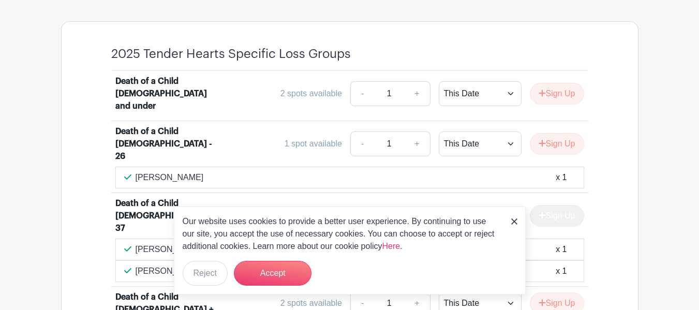
scroll to position [620, 0]
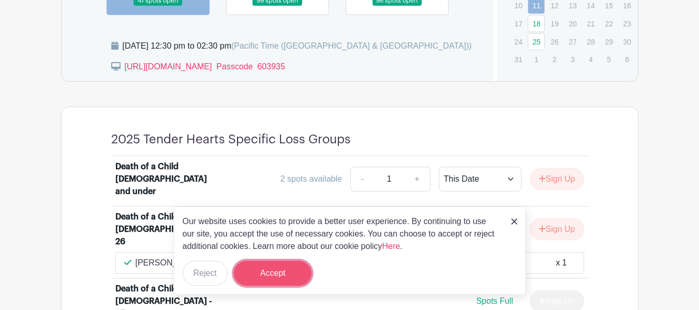
click at [269, 276] on button "Accept" at bounding box center [273, 273] width 78 height 25
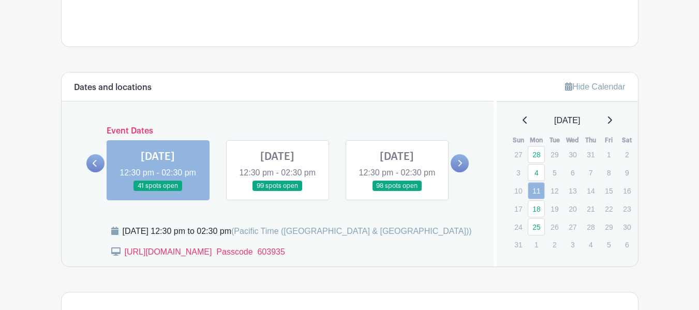
scroll to position [362, 0]
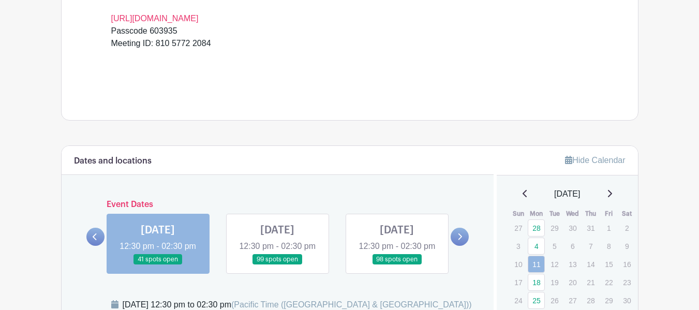
click at [277, 265] on link at bounding box center [277, 265] width 0 height 0
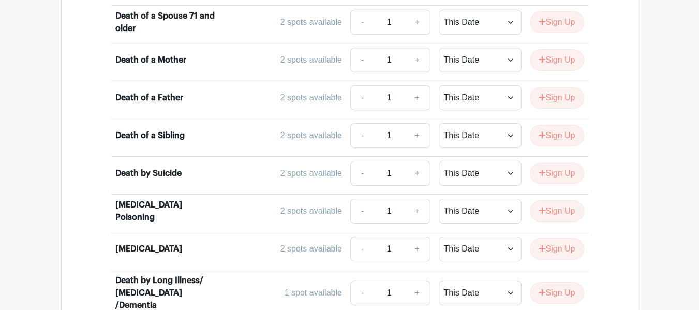
scroll to position [1189, 0]
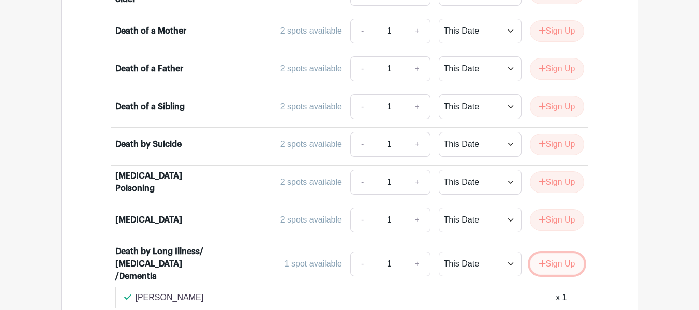
click at [563, 253] on button "Sign Up" at bounding box center [556, 264] width 54 height 22
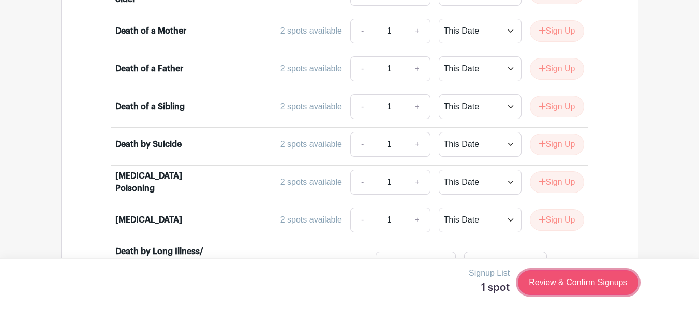
click at [573, 278] on link "Review & Confirm Signups" at bounding box center [578, 282] width 120 height 25
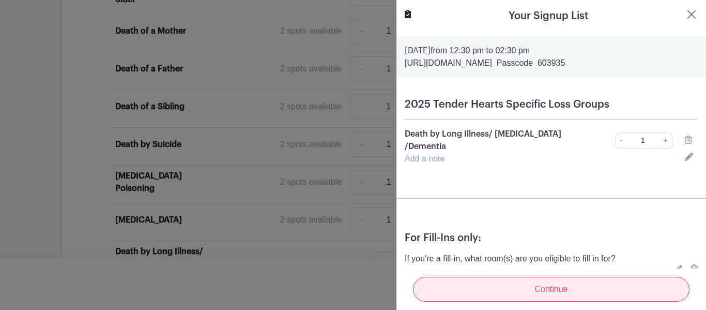
click at [555, 277] on input "Continue" at bounding box center [551, 289] width 277 height 25
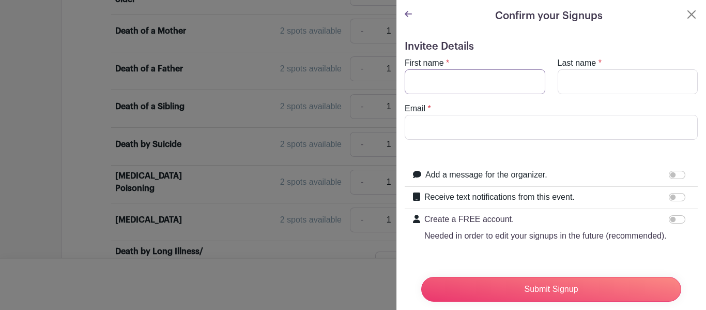
click at [450, 80] on input "First name" at bounding box center [475, 81] width 141 height 25
type input "[PERSON_NAME]"
type input "Portnow"
type input "[EMAIL_ADDRESS][DOMAIN_NAME]"
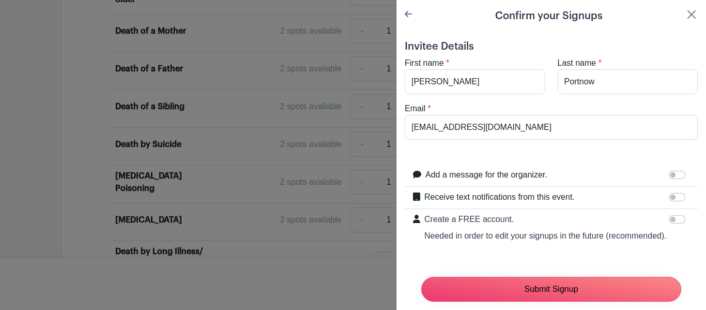
click at [542, 278] on input "Submit Signup" at bounding box center [551, 289] width 260 height 25
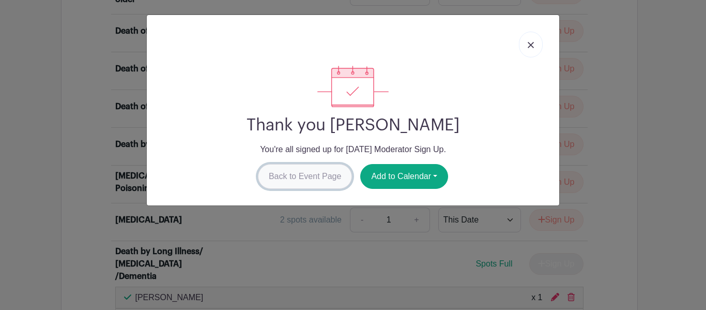
click at [287, 178] on link "Back to Event Page" at bounding box center [305, 176] width 95 height 25
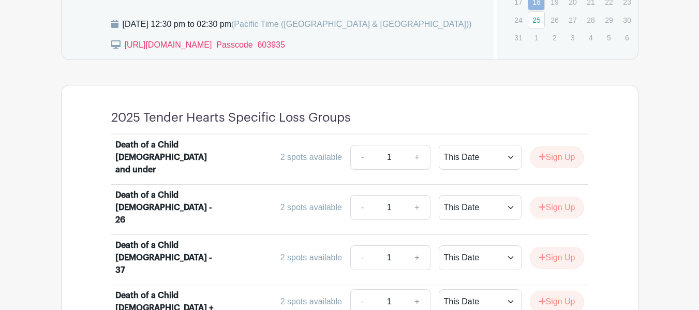
scroll to position [569, 0]
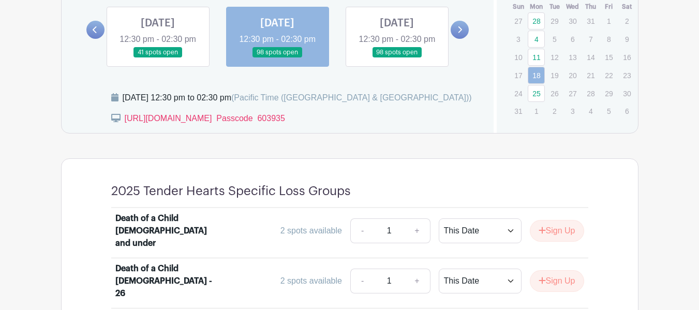
click at [397, 58] on link at bounding box center [397, 58] width 0 height 0
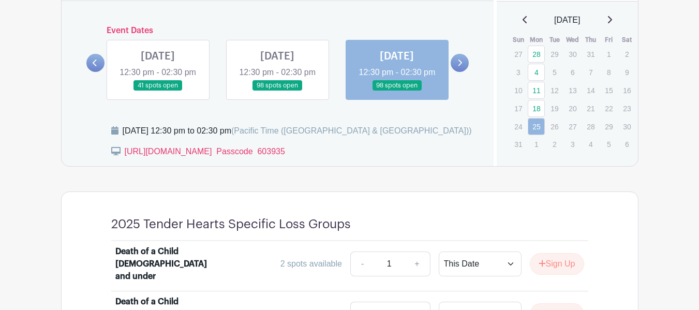
scroll to position [465, 0]
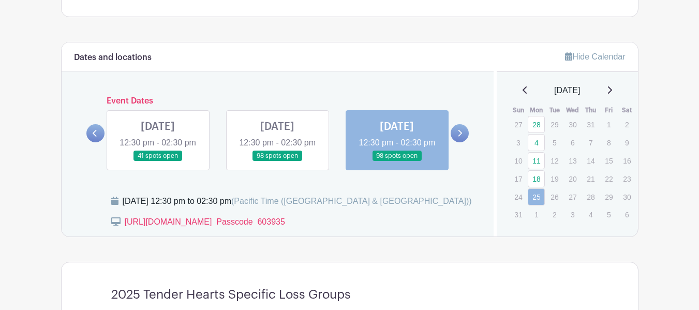
click at [465, 137] on link at bounding box center [459, 133] width 18 height 18
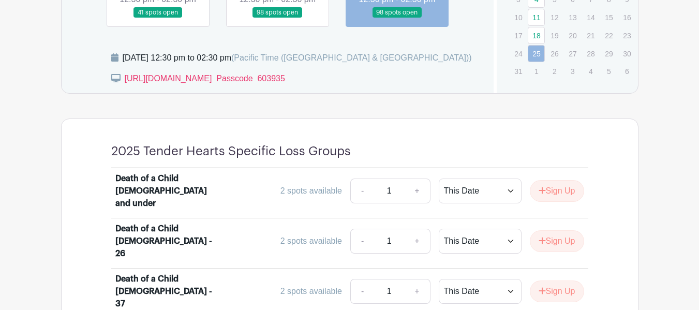
scroll to position [517, 0]
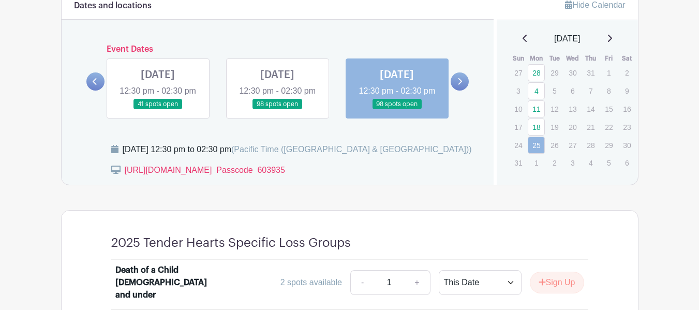
click at [158, 110] on link at bounding box center [158, 110] width 0 height 0
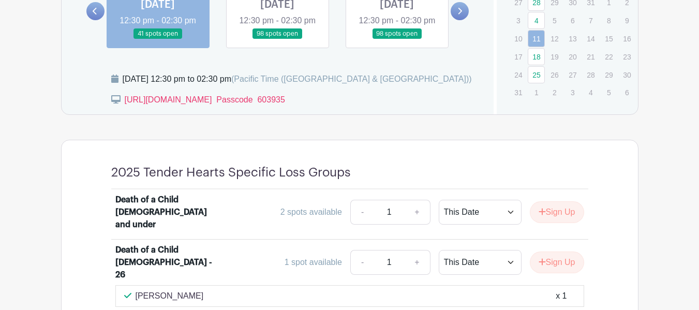
scroll to position [517, 0]
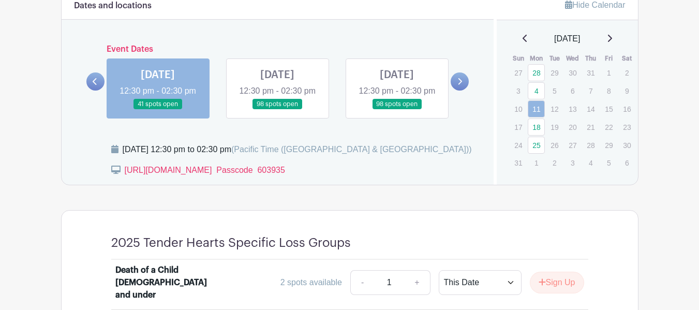
click at [277, 110] on link at bounding box center [277, 110] width 0 height 0
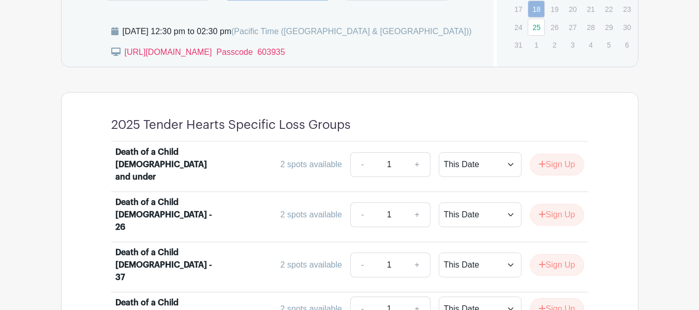
scroll to position [569, 0]
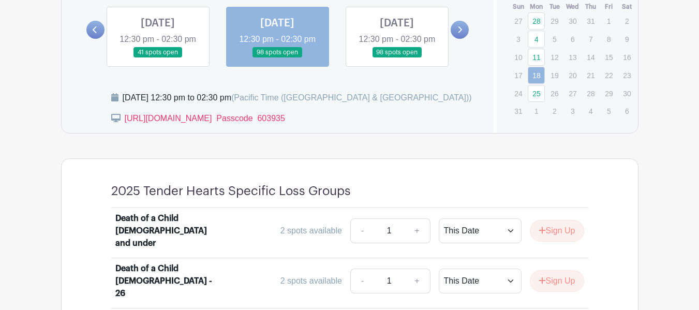
click at [397, 58] on link at bounding box center [397, 58] width 0 height 0
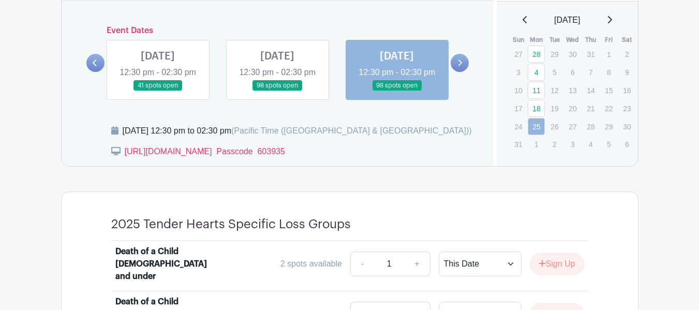
scroll to position [465, 0]
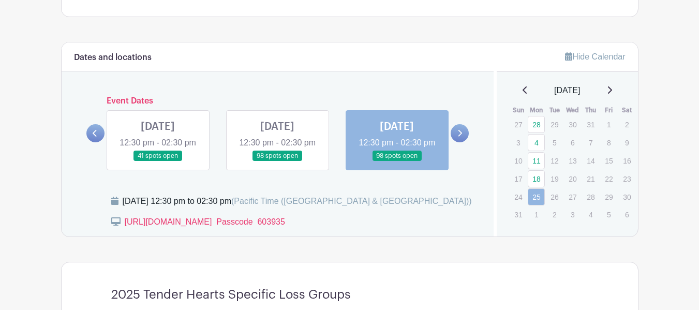
click at [158, 161] on link at bounding box center [158, 161] width 0 height 0
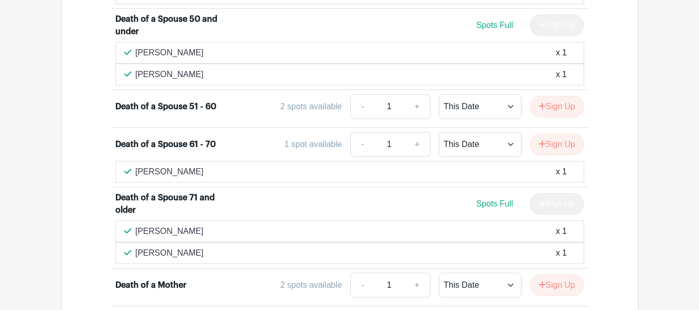
scroll to position [1086, 0]
